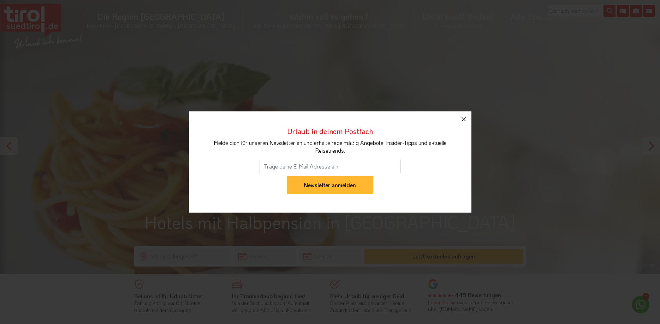
click at [464, 122] on icon "button" at bounding box center [463, 119] width 8 height 8
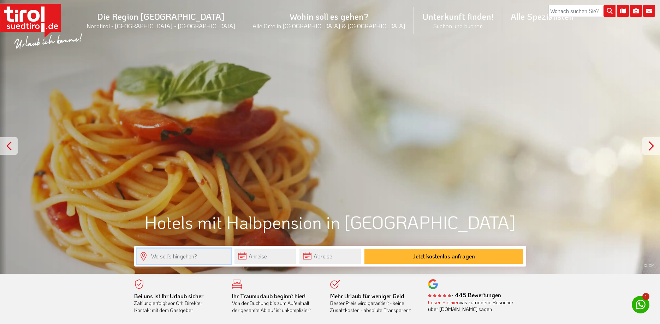
click at [173, 260] on input "text" at bounding box center [184, 256] width 94 height 15
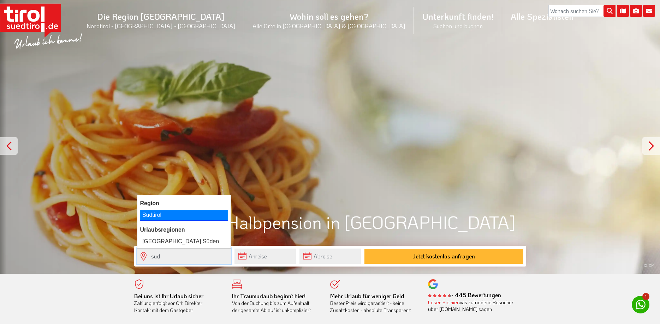
click at [149, 213] on div "Südtirol" at bounding box center [184, 215] width 88 height 11
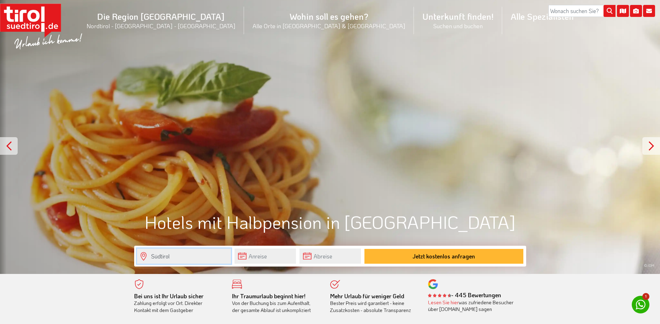
type input "Südtirol"
click at [258, 259] on input "text" at bounding box center [264, 256] width 61 height 15
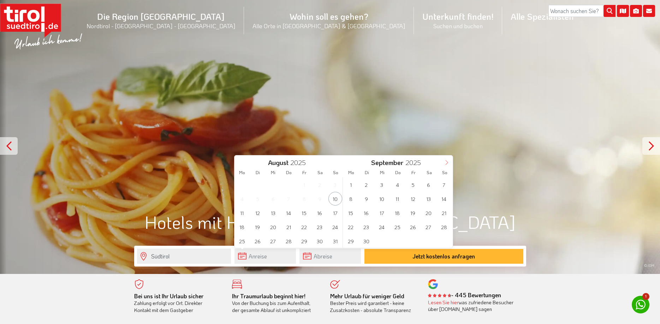
click at [448, 161] on icon at bounding box center [446, 162] width 5 height 5
click at [448, 202] on span "12" at bounding box center [444, 199] width 14 height 14
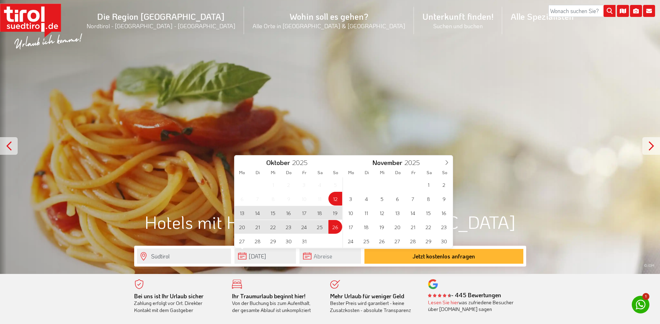
click at [332, 231] on span "26" at bounding box center [335, 227] width 14 height 14
type input "12-10-2025"
type input "26-10-2025"
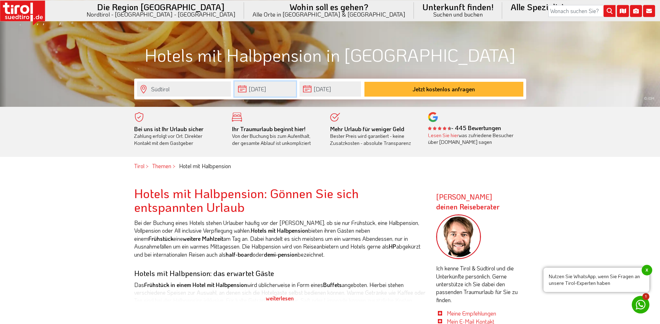
scroll to position [180, 0]
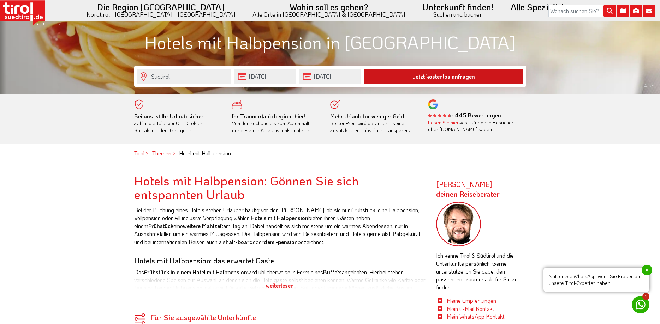
click at [422, 76] on button "Jetzt kostenlos anfragen" at bounding box center [443, 76] width 159 height 15
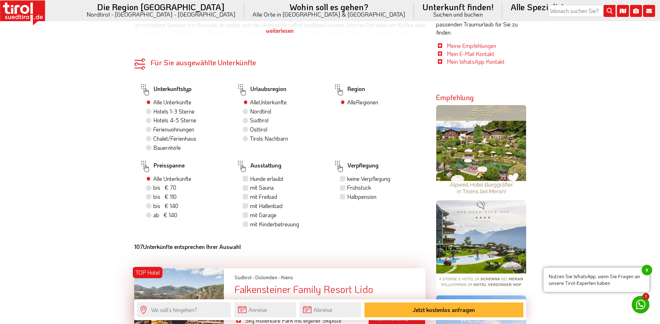
scroll to position [432, 0]
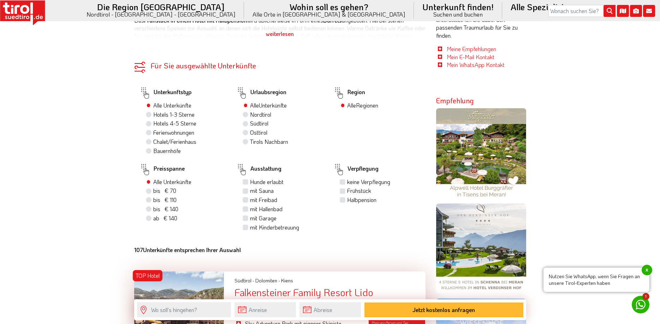
click at [153, 115] on label "Hotels 1-3 Sterne" at bounding box center [173, 115] width 41 height 8
click at [149, 115] on input "Hotels 1-3 Sterne" at bounding box center [149, 114] width 5 height 5
radio input "true"
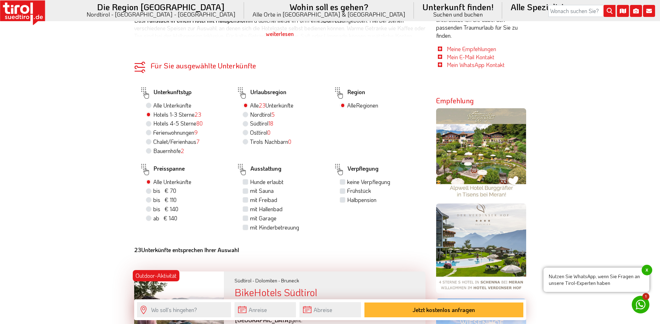
click at [250, 125] on label "Südtirol 18" at bounding box center [261, 124] width 23 height 8
click at [246, 125] on input "Südtirol 18" at bounding box center [246, 123] width 5 height 5
radio input "true"
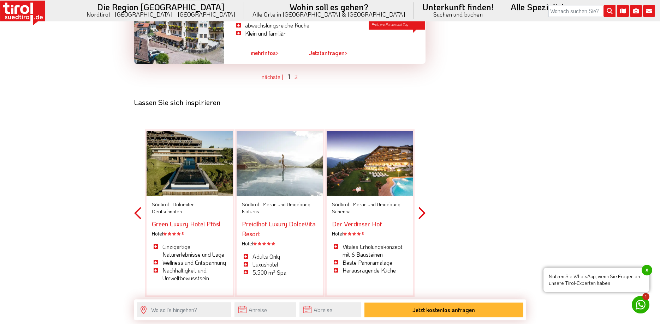
scroll to position [2160, 0]
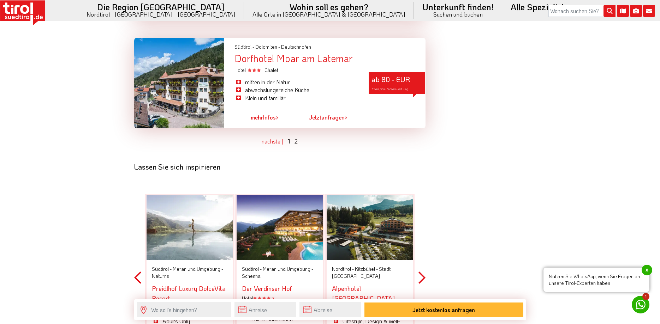
click at [296, 138] on link "2" at bounding box center [295, 141] width 3 height 7
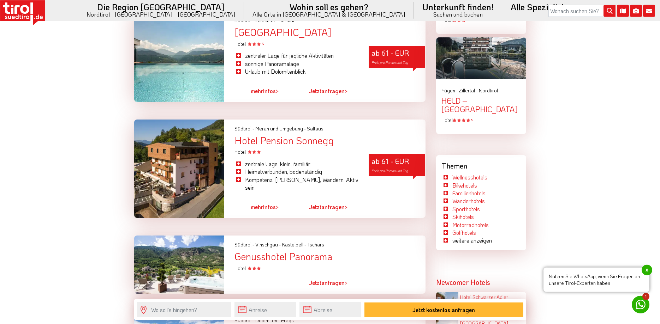
scroll to position [979, 0]
